Goal: Task Accomplishment & Management: Manage account settings

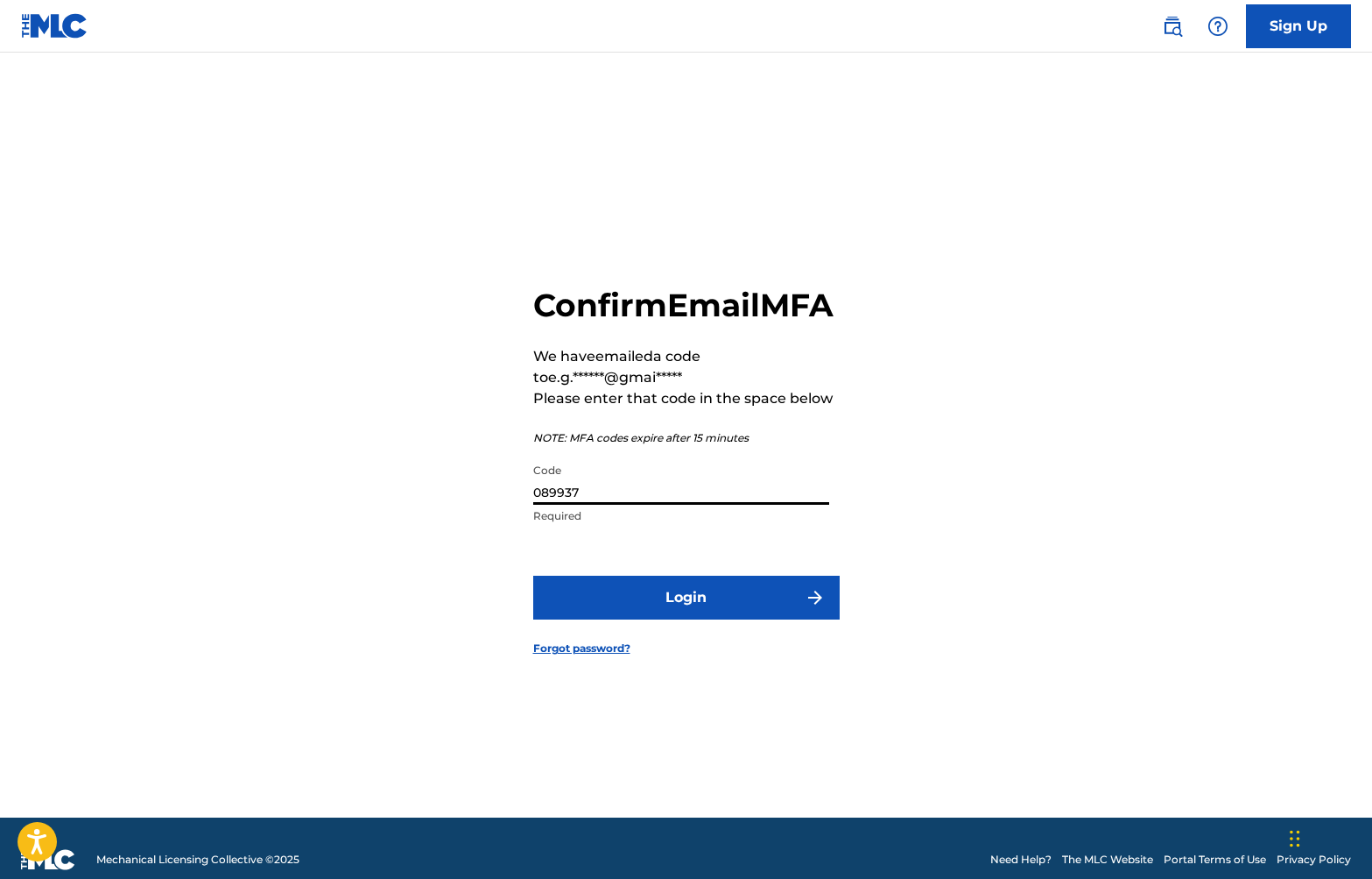
drag, startPoint x: 0, startPoint y: 0, endPoint x: 602, endPoint y: 512, distance: 790.3
click at [544, 505] on input "089937" at bounding box center [682, 479] width 296 height 50
drag, startPoint x: 534, startPoint y: 515, endPoint x: 494, endPoint y: 516, distance: 40.0
click at [495, 516] on div "Confirm Email MFA We have emailed a code to e.g.******@gmai***** Please enter t…" at bounding box center [686, 457] width 1226 height 721
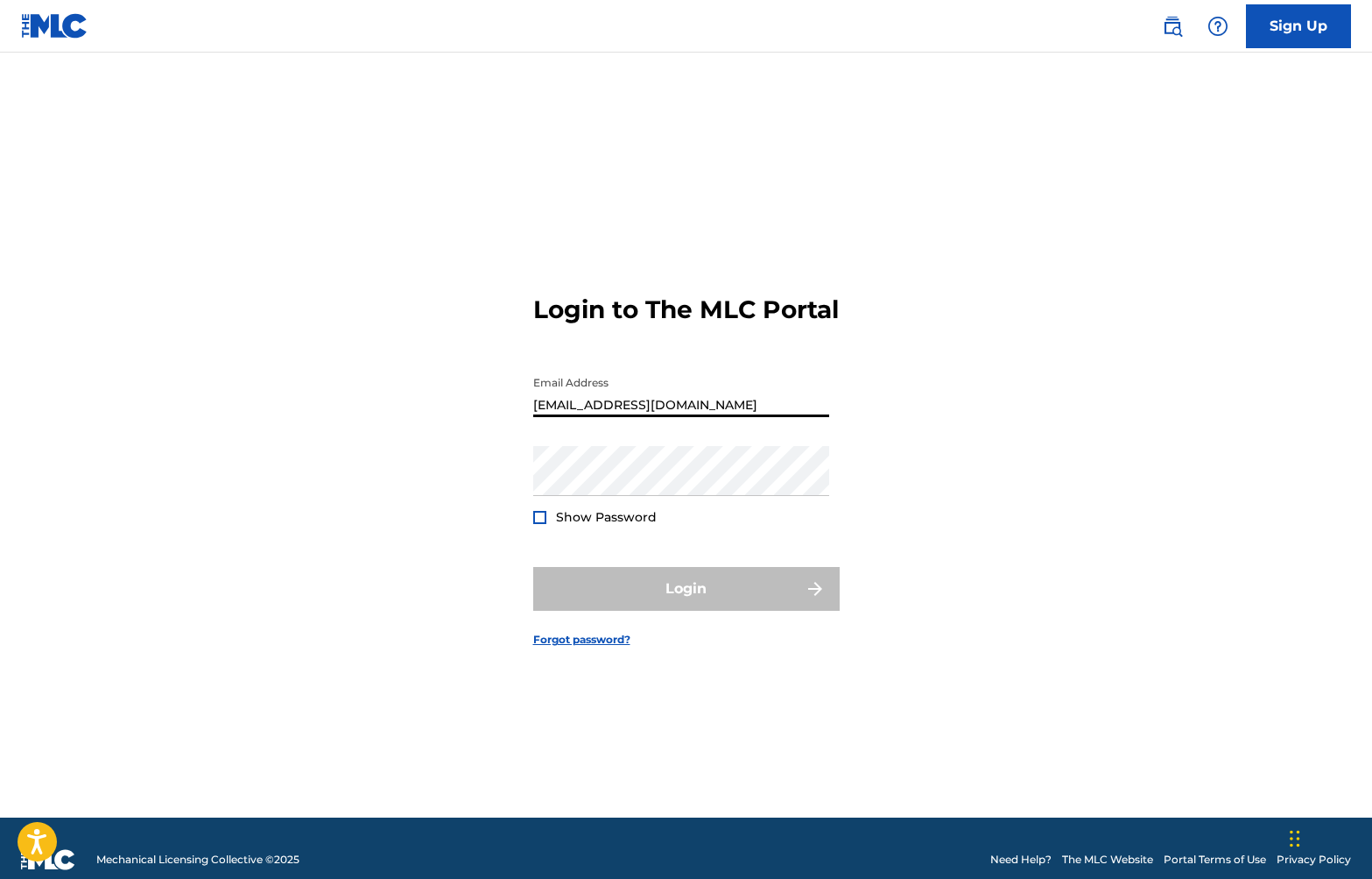
type input "[EMAIL_ADDRESS][DOMAIN_NAME]"
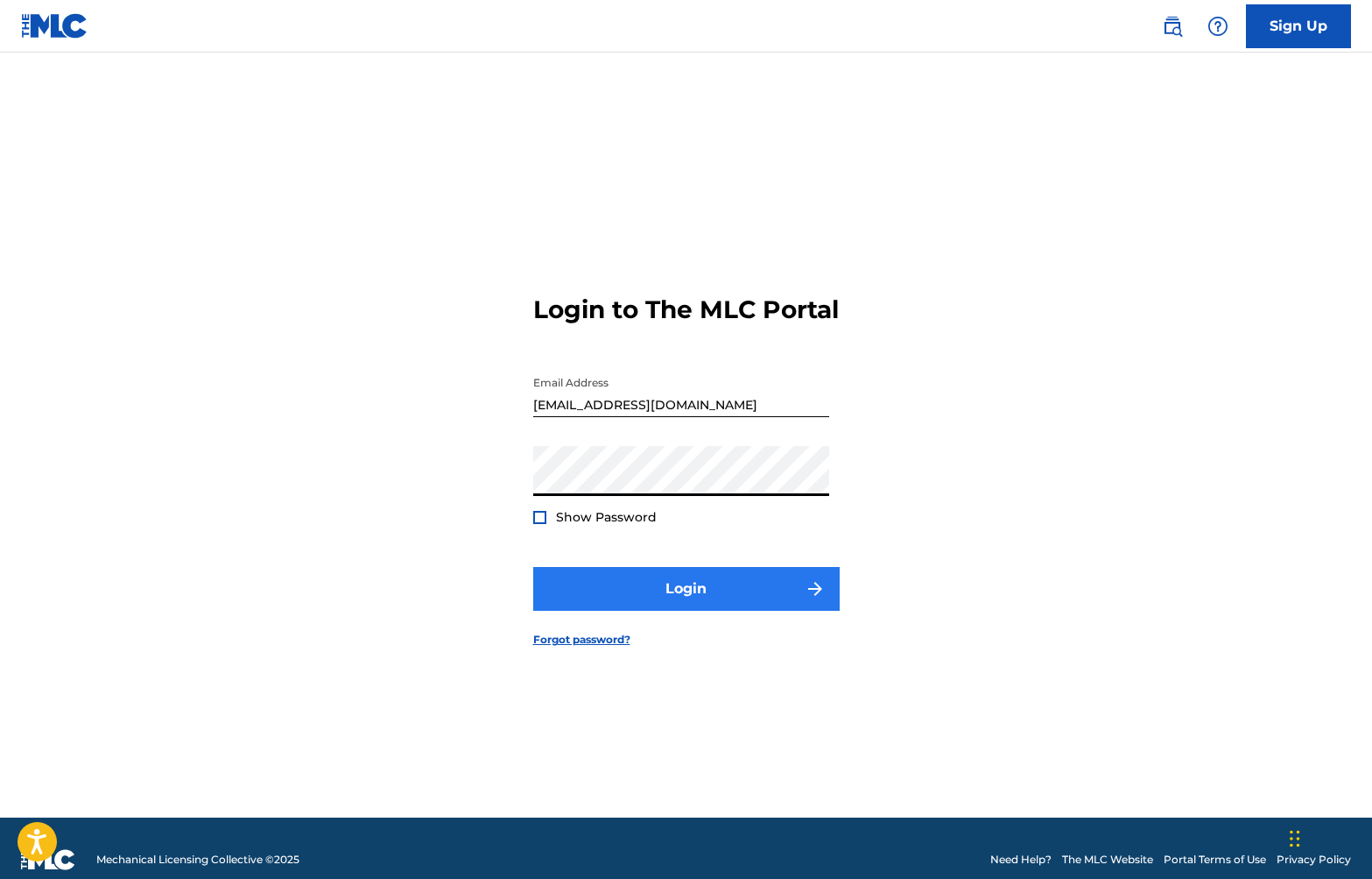
click at [598, 605] on button "Login" at bounding box center [686, 589] width 307 height 44
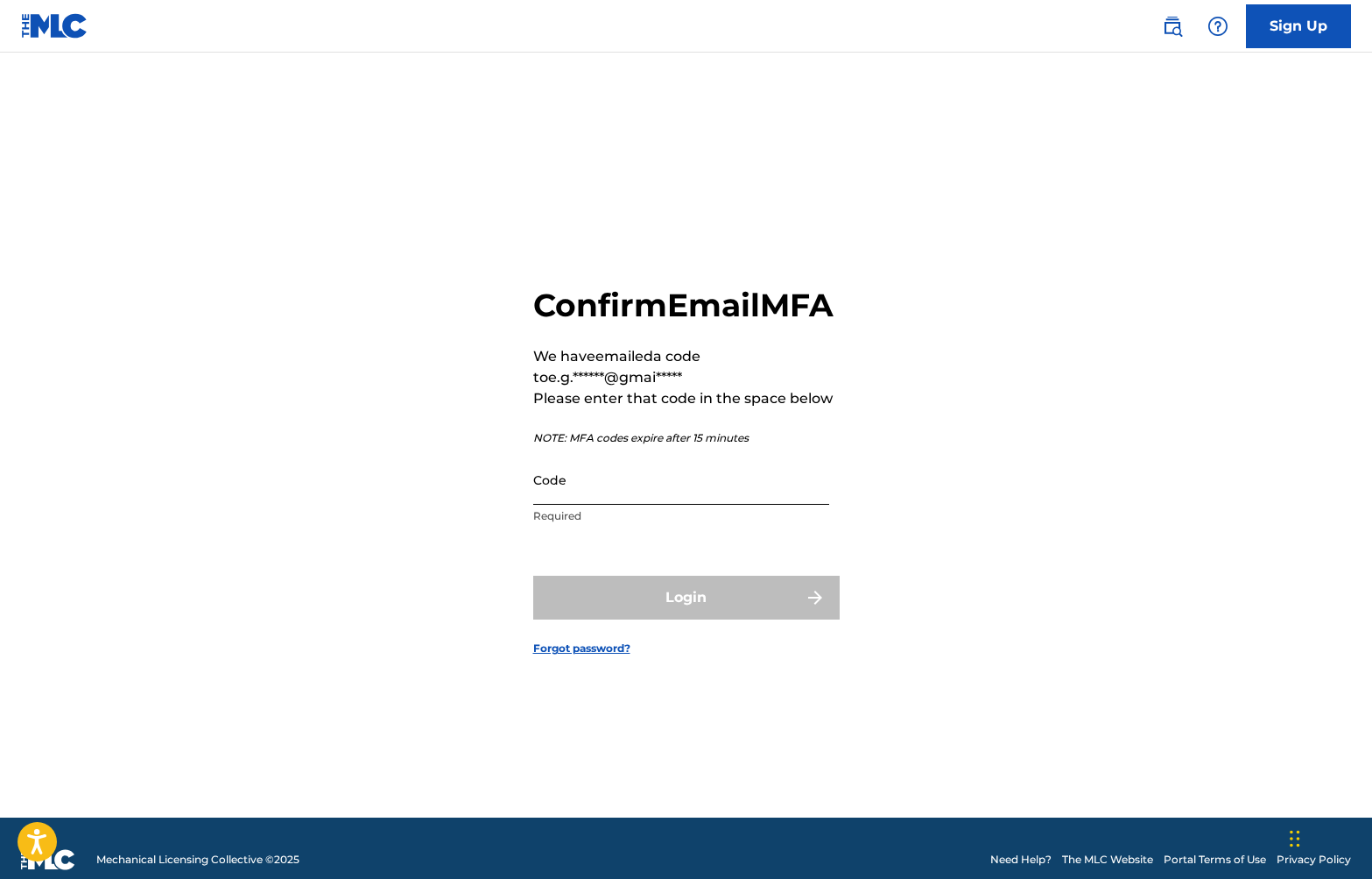
click at [666, 505] on input "Code" at bounding box center [682, 479] width 296 height 50
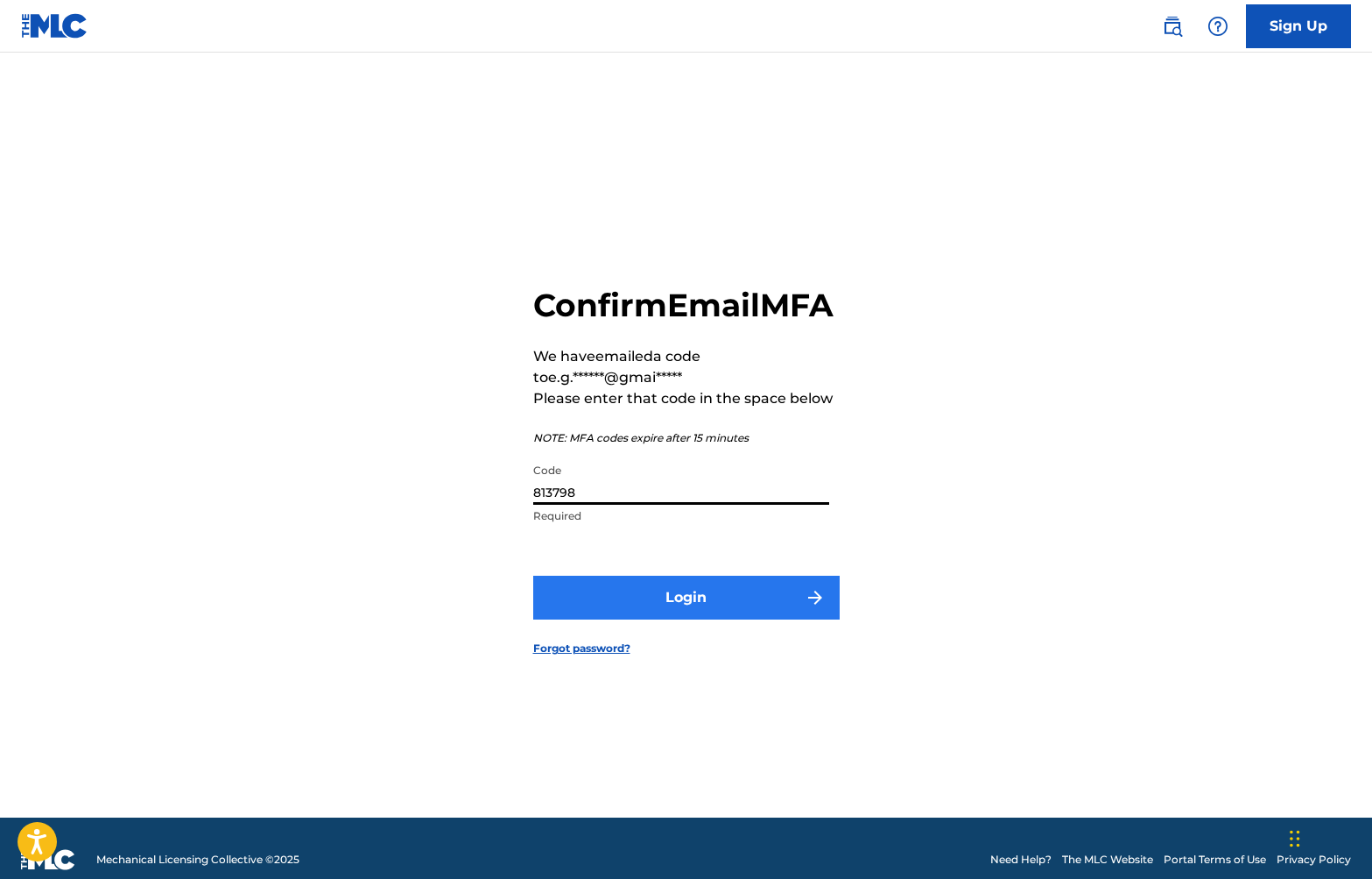
type input "813798"
click at [706, 620] on button "Login" at bounding box center [686, 598] width 307 height 44
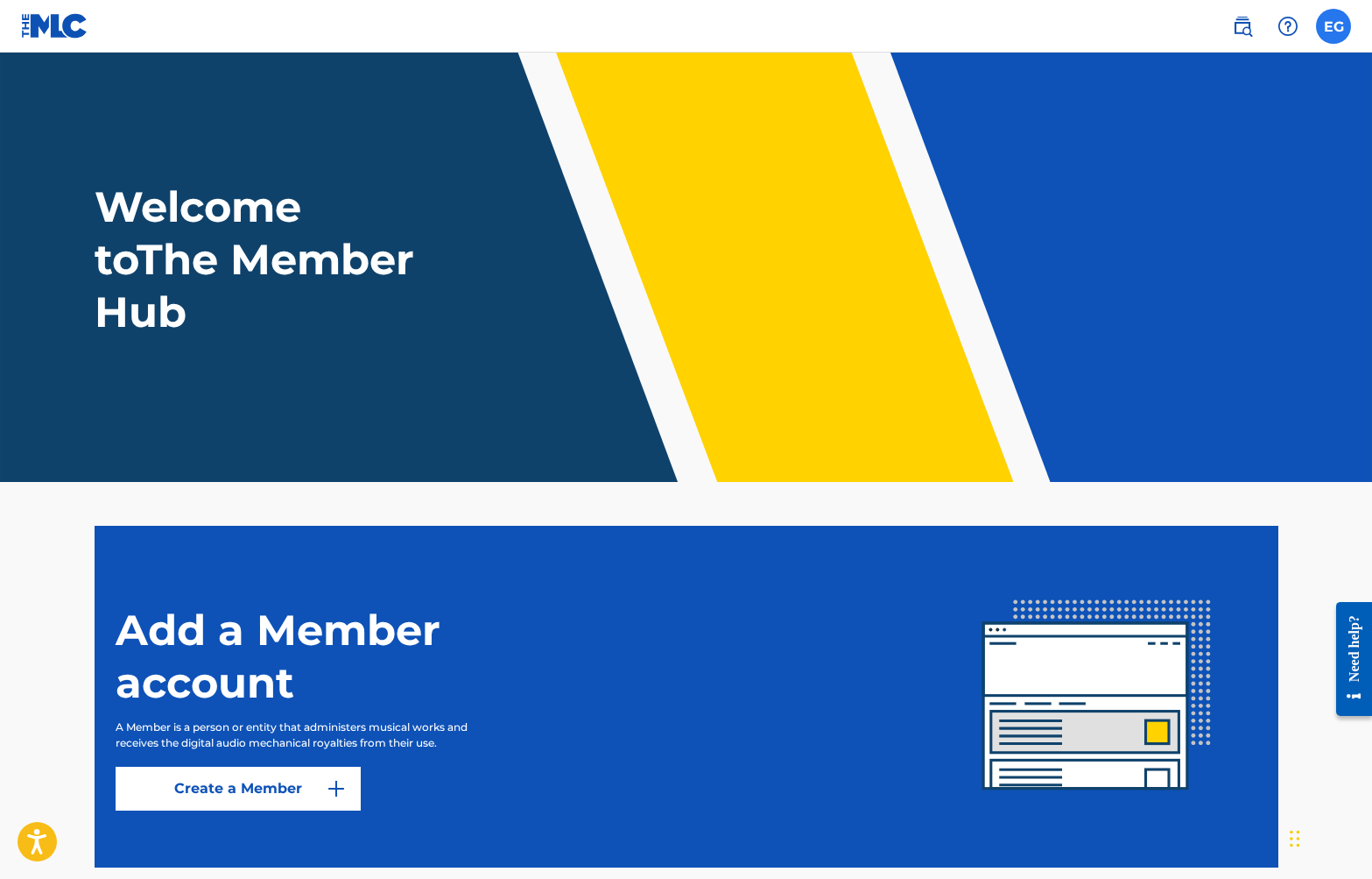
click at [1333, 25] on label at bounding box center [1334, 26] width 35 height 35
click at [1334, 26] on input "EG [PERSON_NAME] [EMAIL_ADDRESS][DOMAIN_NAME] Notification Preferences Profile …" at bounding box center [1334, 26] width 0 height 0
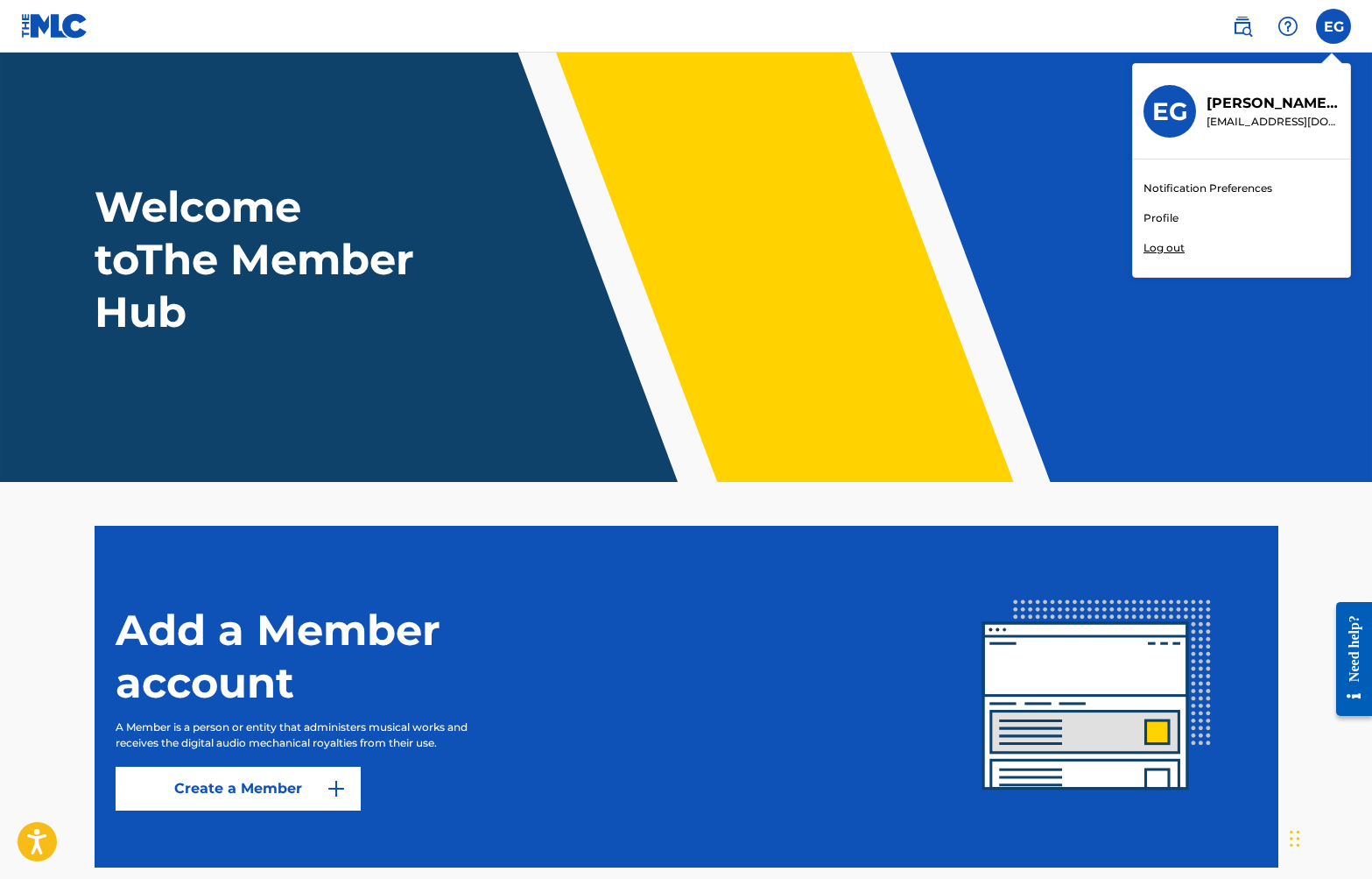
click at [1156, 222] on link "Profile" at bounding box center [1161, 218] width 35 height 15
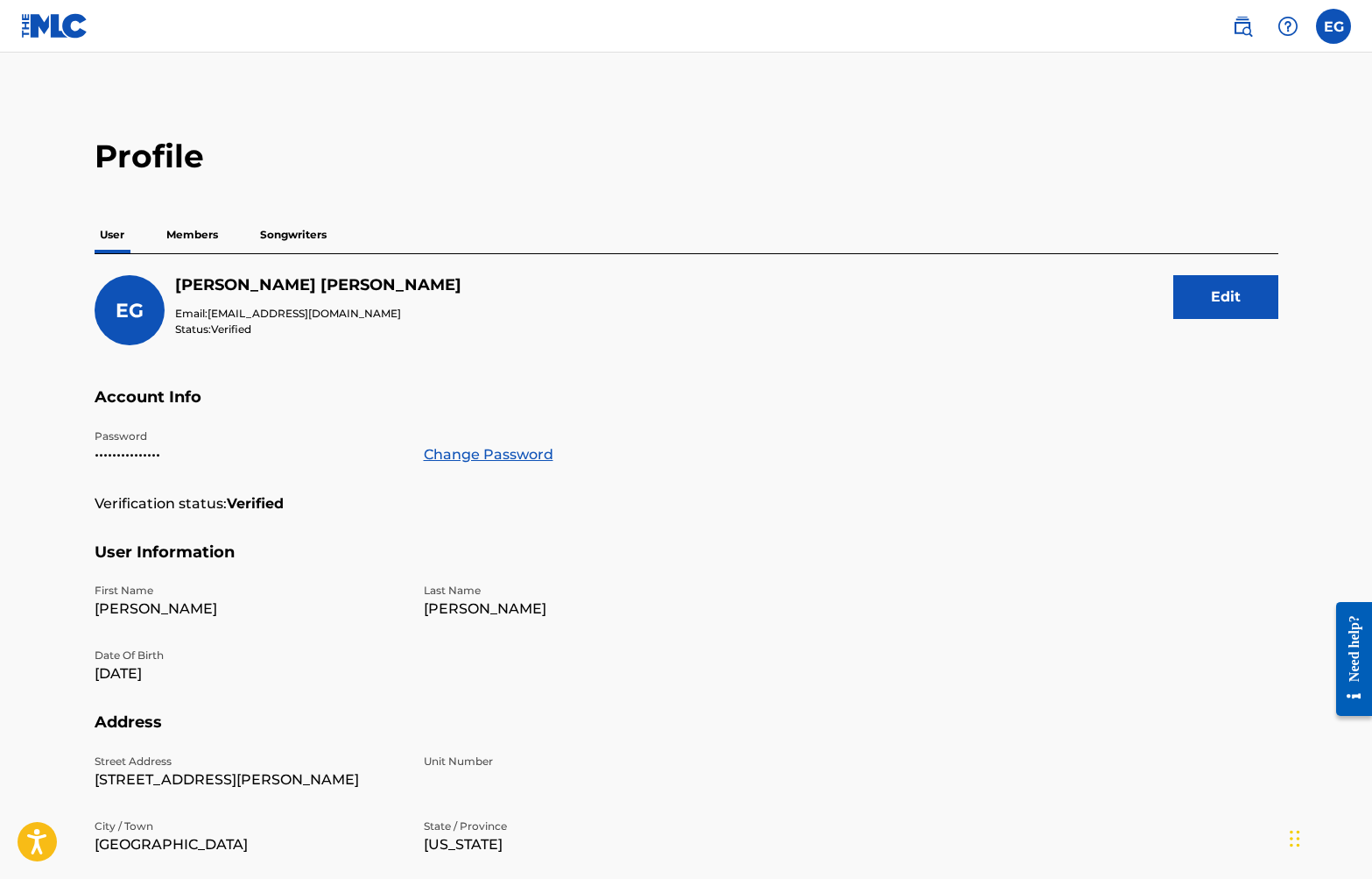
click at [198, 235] on p "Members" at bounding box center [192, 234] width 62 height 36
